Goal: Transaction & Acquisition: Download file/media

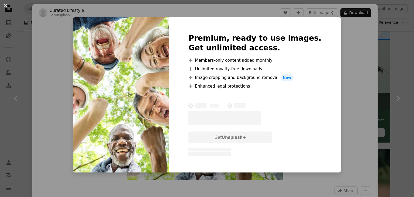
scroll to position [137, 0]
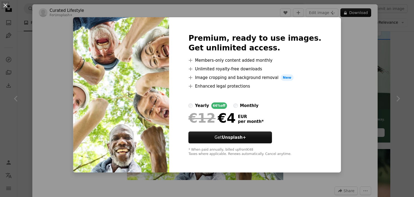
click at [345, 145] on div "An X shape Premium, ready to use images. Get unlimited access. A plus sign Memb…" at bounding box center [207, 98] width 414 height 197
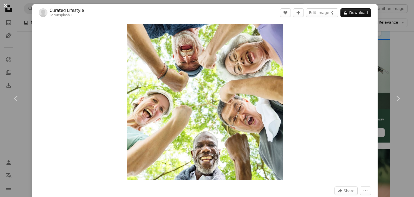
click at [5, 7] on button "An X shape" at bounding box center [5, 5] width 6 height 6
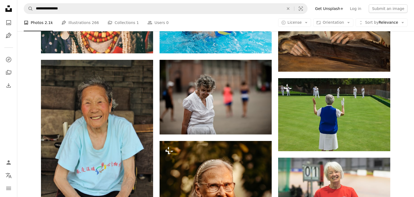
scroll to position [835, 0]
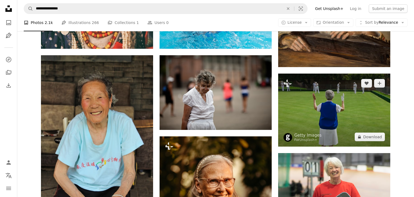
click at [330, 112] on img at bounding box center [334, 110] width 112 height 73
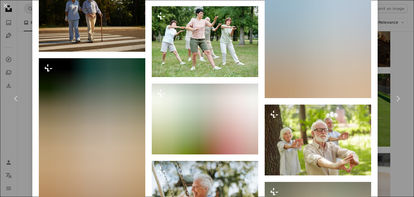
scroll to position [1400, 0]
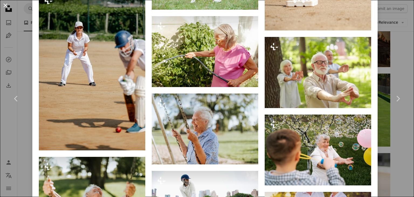
click at [6, 5] on button "An X shape" at bounding box center [5, 5] width 6 height 6
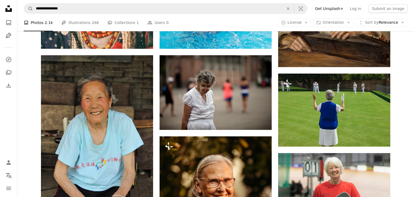
scroll to position [835, 0]
click at [7, 6] on icon "Unsplash logo Unsplash Home" at bounding box center [8, 8] width 11 height 11
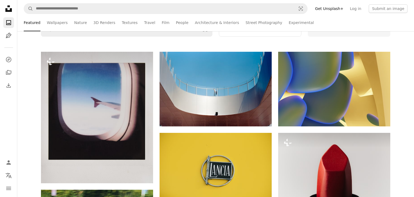
scroll to position [91, 0]
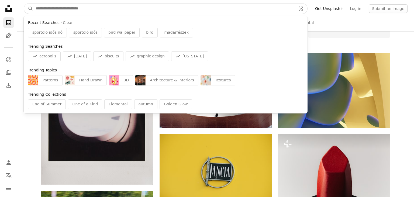
click at [111, 8] on input "Find visuals sitewide" at bounding box center [163, 9] width 261 height 10
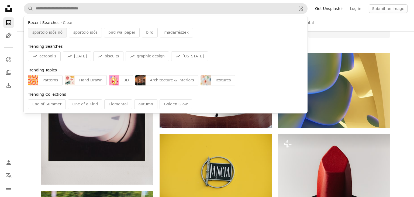
click at [57, 35] on span "sportoló idős nő" at bounding box center [47, 32] width 30 height 5
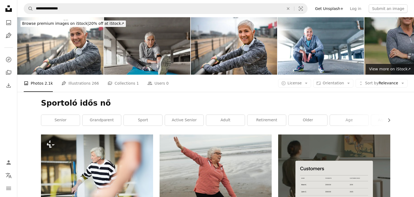
click at [167, 39] on img at bounding box center [147, 45] width 86 height 57
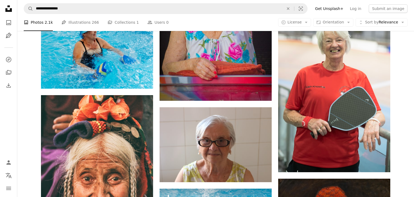
scroll to position [650, 0]
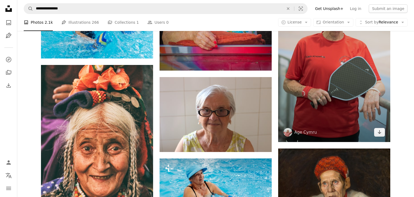
click at [355, 95] on img at bounding box center [334, 58] width 112 height 168
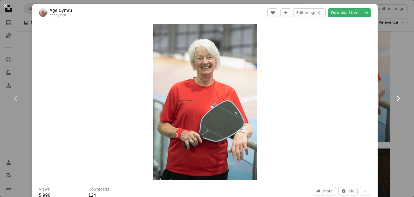
click at [397, 99] on icon "Chevron right" at bounding box center [398, 98] width 9 height 9
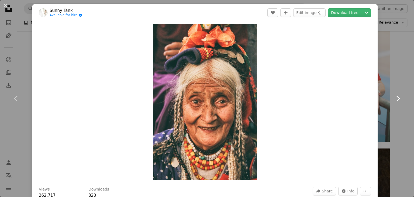
click at [397, 99] on icon "Chevron right" at bounding box center [398, 98] width 9 height 9
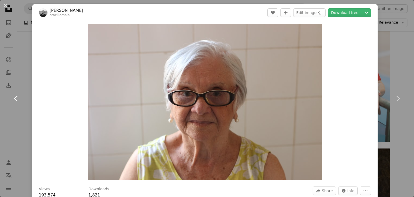
click at [16, 95] on icon "Chevron left" at bounding box center [16, 98] width 9 height 9
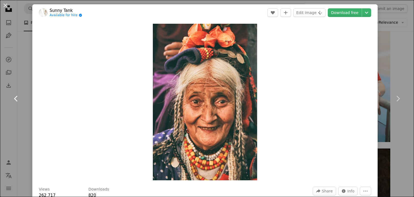
click at [16, 95] on icon "Chevron left" at bounding box center [16, 98] width 9 height 9
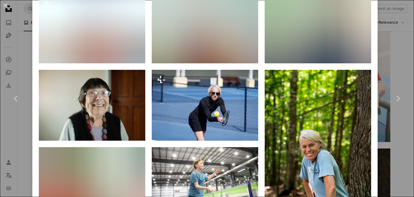
scroll to position [396, 0]
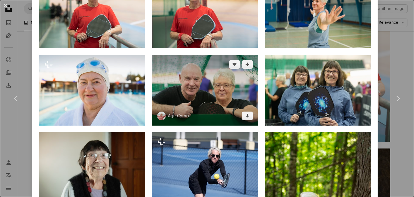
click at [218, 92] on img at bounding box center [205, 90] width 106 height 71
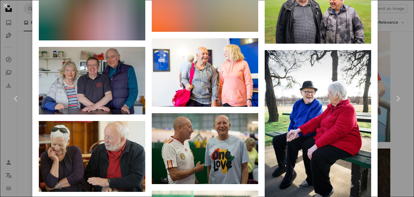
scroll to position [790, 0]
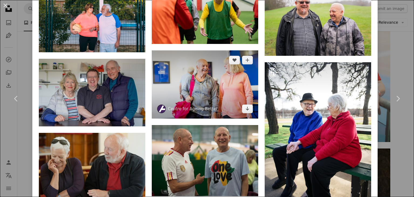
click at [201, 89] on img at bounding box center [205, 84] width 106 height 68
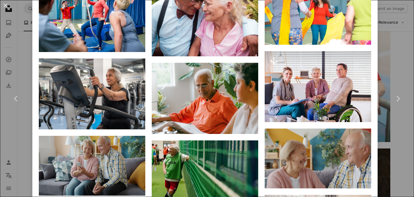
scroll to position [1314, 0]
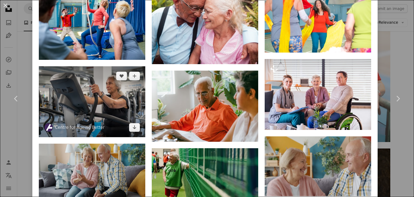
click at [102, 109] on img at bounding box center [92, 101] width 106 height 71
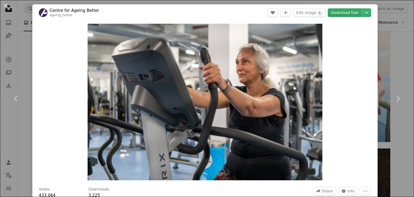
click at [348, 13] on link "Download free" at bounding box center [345, 12] width 34 height 9
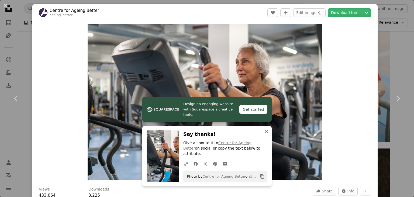
click at [267, 135] on icon "An X shape" at bounding box center [266, 131] width 6 height 6
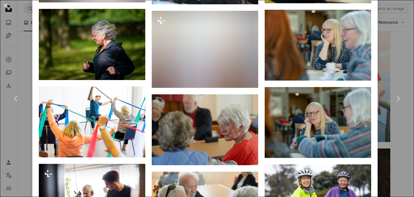
scroll to position [615, 0]
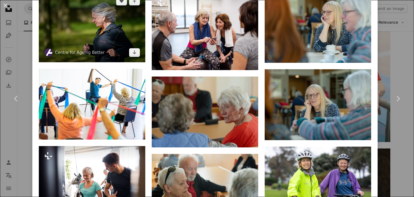
click at [84, 28] on img at bounding box center [92, 26] width 106 height 71
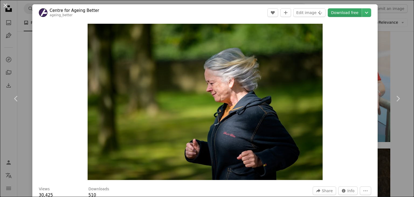
click at [351, 13] on link "Download free" at bounding box center [345, 12] width 34 height 9
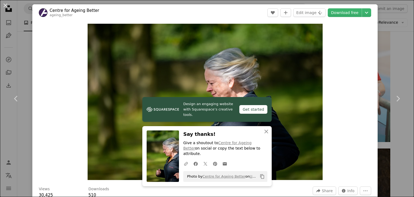
click at [369, 103] on div "Zoom in" at bounding box center [204, 102] width 345 height 162
click at [265, 135] on icon "An X shape" at bounding box center [266, 131] width 6 height 6
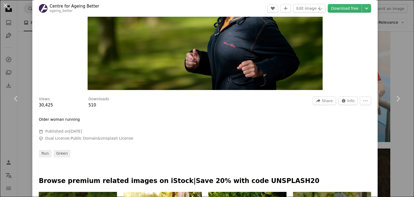
scroll to position [12, 0]
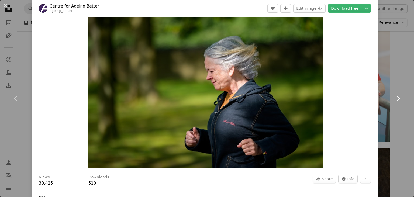
click at [398, 96] on icon "Chevron right" at bounding box center [398, 98] width 9 height 9
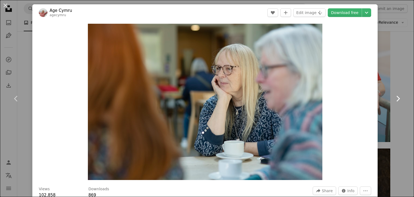
click at [398, 96] on icon "Chevron right" at bounding box center [398, 98] width 9 height 9
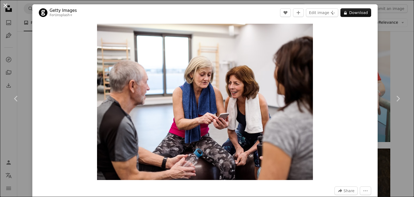
click at [4, 4] on button "An X shape" at bounding box center [5, 5] width 6 height 6
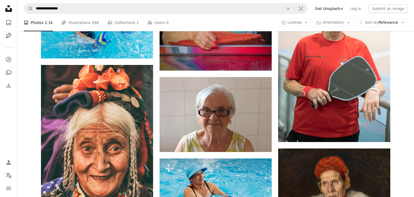
scroll to position [650, 0]
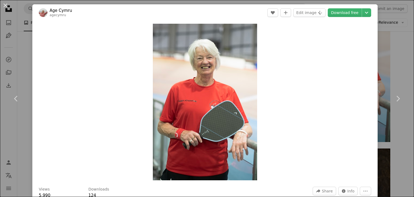
scroll to position [650, 0]
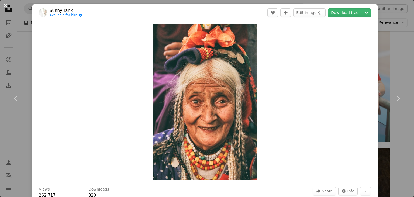
click at [7, 7] on button "An X shape" at bounding box center [5, 5] width 6 height 6
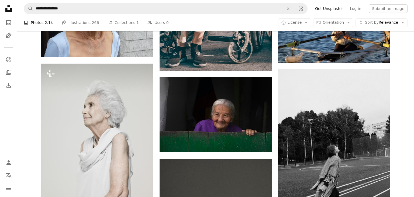
scroll to position [789, 0]
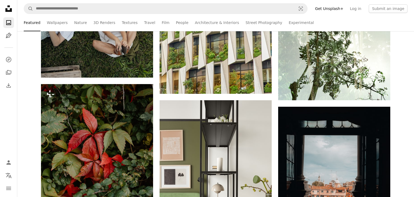
scroll to position [91, 0]
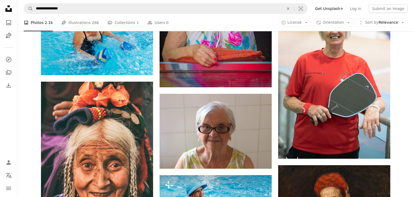
scroll to position [637, 0]
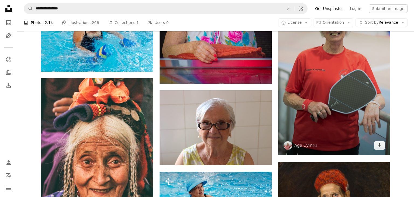
click at [312, 86] on img at bounding box center [334, 71] width 112 height 168
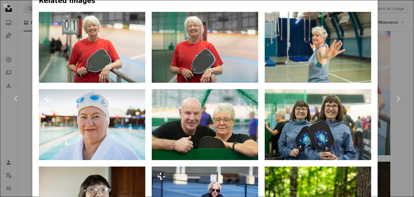
scroll to position [405, 0]
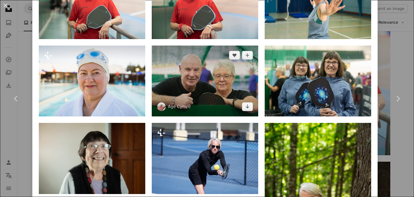
click at [197, 78] on img at bounding box center [205, 81] width 106 height 71
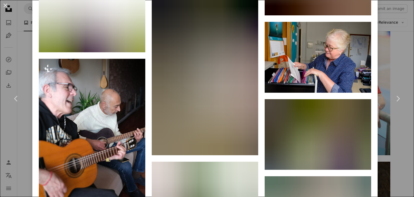
scroll to position [1484, 0]
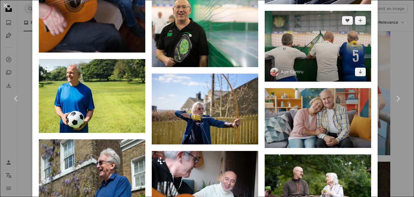
click at [306, 73] on img at bounding box center [318, 46] width 106 height 71
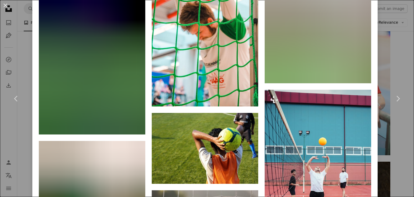
scroll to position [1130, 0]
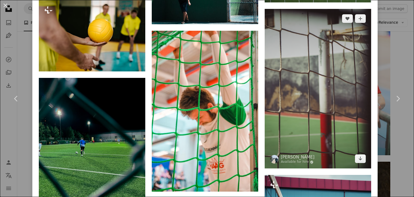
click at [322, 116] on img at bounding box center [318, 89] width 106 height 160
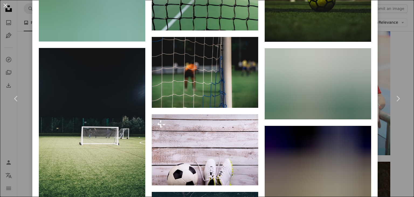
scroll to position [1332, 0]
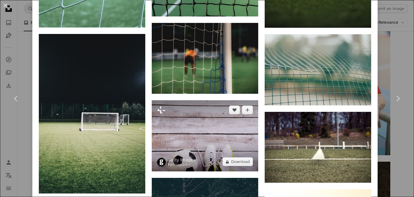
click at [176, 137] on img at bounding box center [205, 135] width 106 height 71
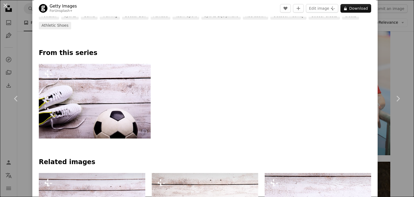
scroll to position [365, 0]
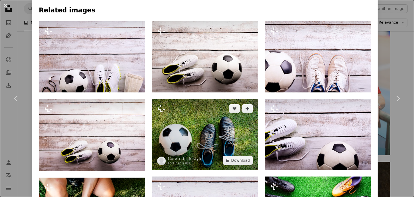
click at [213, 117] on img at bounding box center [205, 134] width 106 height 71
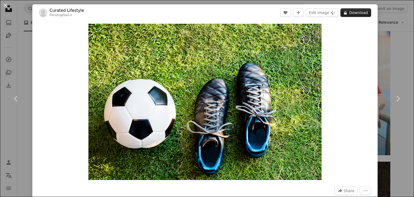
click at [357, 12] on button "A lock Download" at bounding box center [355, 12] width 31 height 9
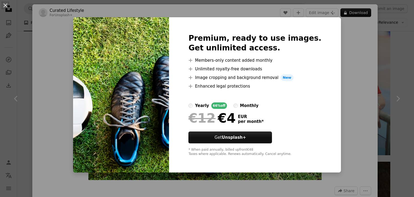
click at [81, 74] on div "An X shape Premium, ready to use images. Get unlimited access. A plus sign Memb…" at bounding box center [207, 98] width 414 height 197
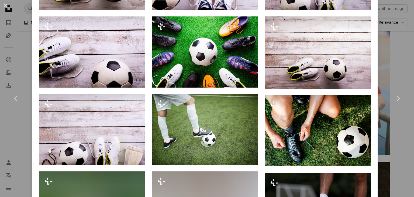
scroll to position [443, 0]
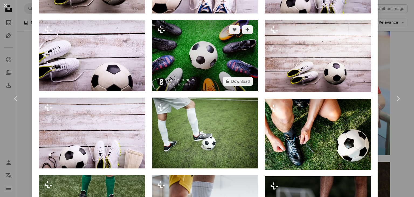
click at [172, 51] on img at bounding box center [205, 55] width 106 height 71
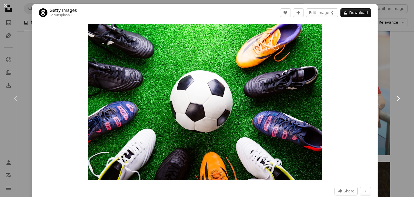
click at [398, 98] on icon at bounding box center [399, 99] width 4 height 6
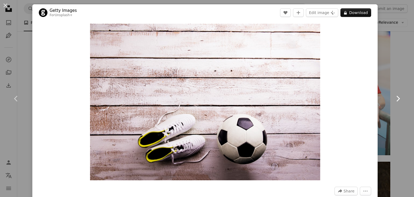
click at [398, 98] on icon at bounding box center [399, 99] width 4 height 6
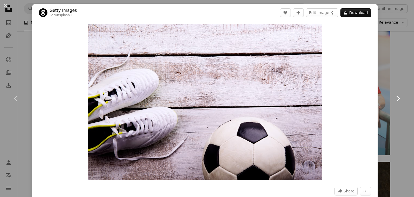
click at [398, 98] on icon at bounding box center [399, 99] width 4 height 6
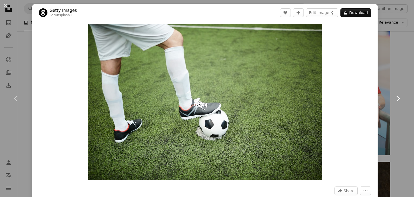
click at [398, 98] on icon at bounding box center [399, 99] width 4 height 6
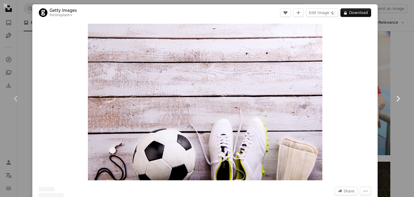
click at [398, 98] on icon at bounding box center [399, 99] width 4 height 6
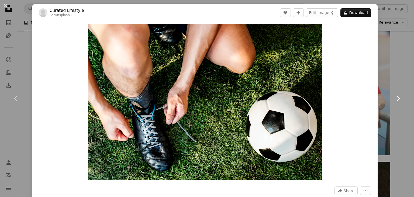
click at [398, 98] on icon at bounding box center [399, 99] width 4 height 6
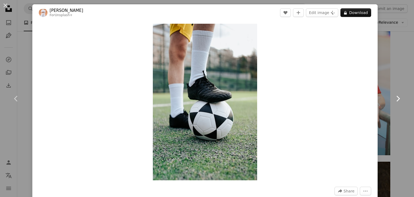
click at [398, 98] on icon at bounding box center [399, 99] width 4 height 6
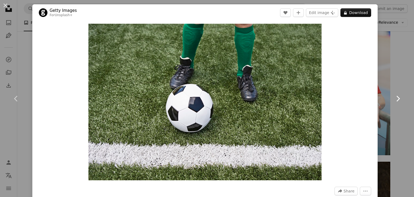
click at [398, 98] on icon at bounding box center [399, 99] width 4 height 6
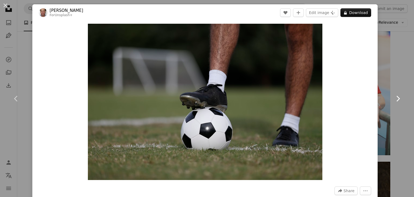
click at [398, 98] on icon at bounding box center [399, 99] width 4 height 6
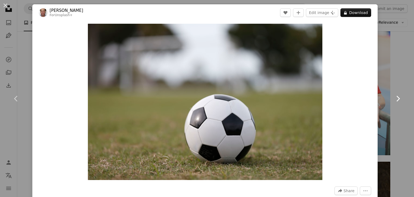
click at [398, 98] on icon at bounding box center [399, 99] width 4 height 6
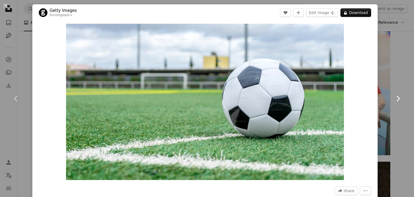
click at [398, 98] on icon at bounding box center [399, 99] width 4 height 6
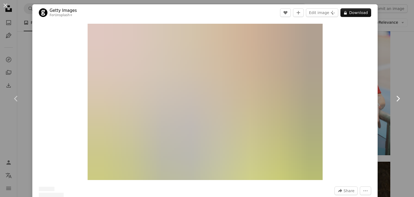
click at [398, 98] on icon at bounding box center [399, 99] width 4 height 6
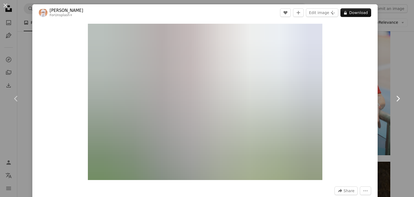
click at [398, 98] on icon at bounding box center [399, 99] width 4 height 6
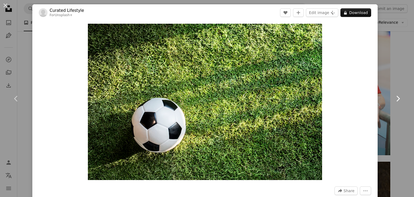
click at [398, 98] on icon at bounding box center [399, 99] width 4 height 6
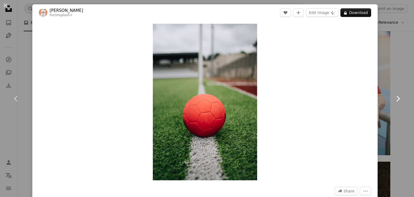
click at [398, 98] on icon at bounding box center [399, 99] width 4 height 6
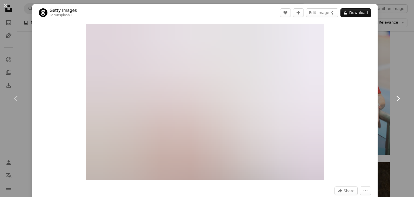
click at [397, 98] on icon "Chevron right" at bounding box center [398, 98] width 9 height 9
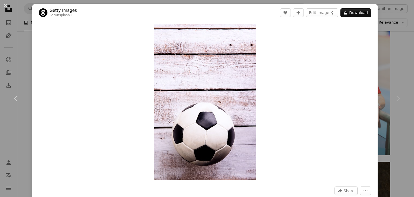
click at [397, 98] on icon "Chevron right" at bounding box center [398, 98] width 9 height 9
click at [4, 5] on button "An X shape" at bounding box center [5, 5] width 6 height 6
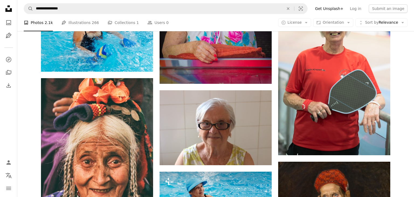
scroll to position [637, 0]
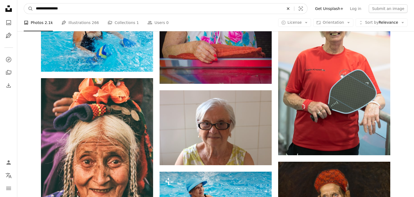
click at [294, 9] on icon "An X shape" at bounding box center [288, 8] width 12 height 4
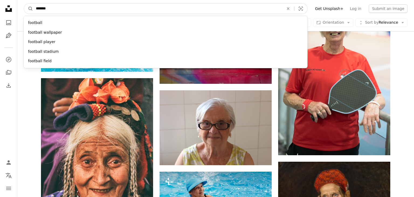
type input "********"
click button "A magnifying glass" at bounding box center [28, 9] width 9 height 10
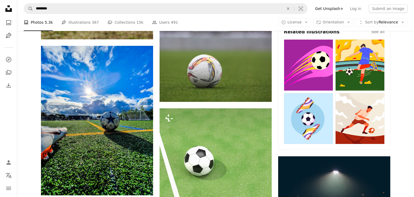
scroll to position [271, 0]
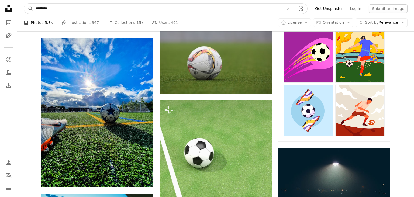
click at [91, 7] on input "********" at bounding box center [157, 9] width 249 height 10
type input "**********"
click button "A magnifying glass" at bounding box center [28, 9] width 9 height 10
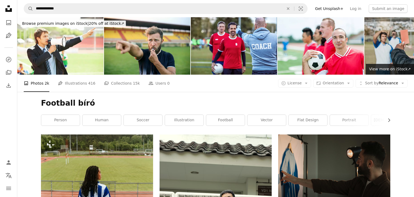
click at [379, 31] on img at bounding box center [407, 45] width 86 height 57
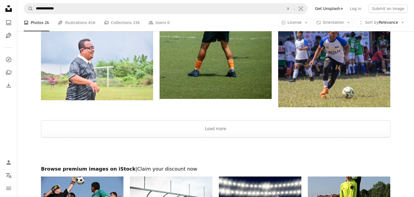
scroll to position [398, 0]
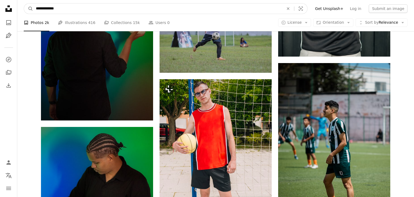
click at [74, 9] on input "**********" at bounding box center [157, 9] width 249 height 10
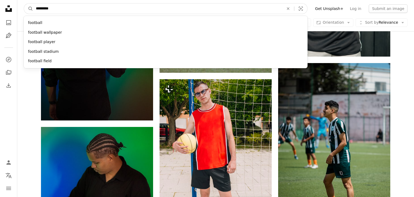
type input "********"
click at [24, 4] on button "A magnifying glass" at bounding box center [28, 9] width 9 height 10
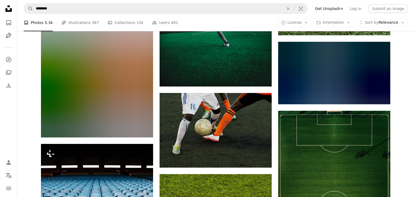
scroll to position [725, 0]
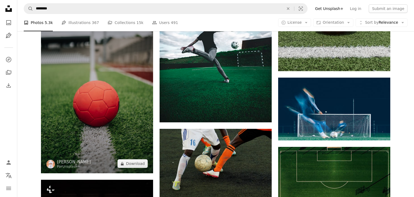
click at [87, 99] on img at bounding box center [97, 89] width 112 height 168
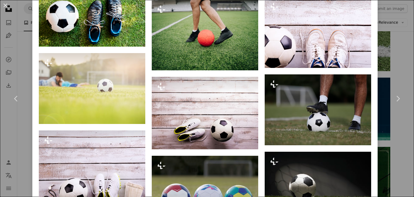
scroll to position [1413, 0]
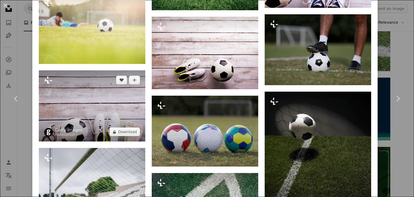
click at [78, 111] on img at bounding box center [92, 105] width 106 height 71
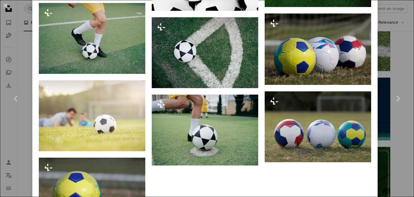
scroll to position [1406, 0]
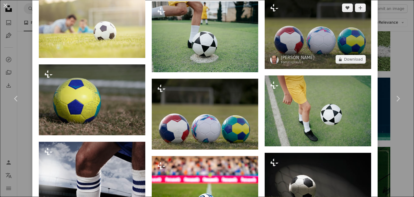
click at [310, 54] on img at bounding box center [318, 33] width 106 height 71
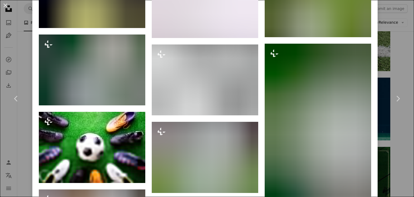
scroll to position [746, 0]
